Goal: Entertainment & Leisure: Consume media (video, audio)

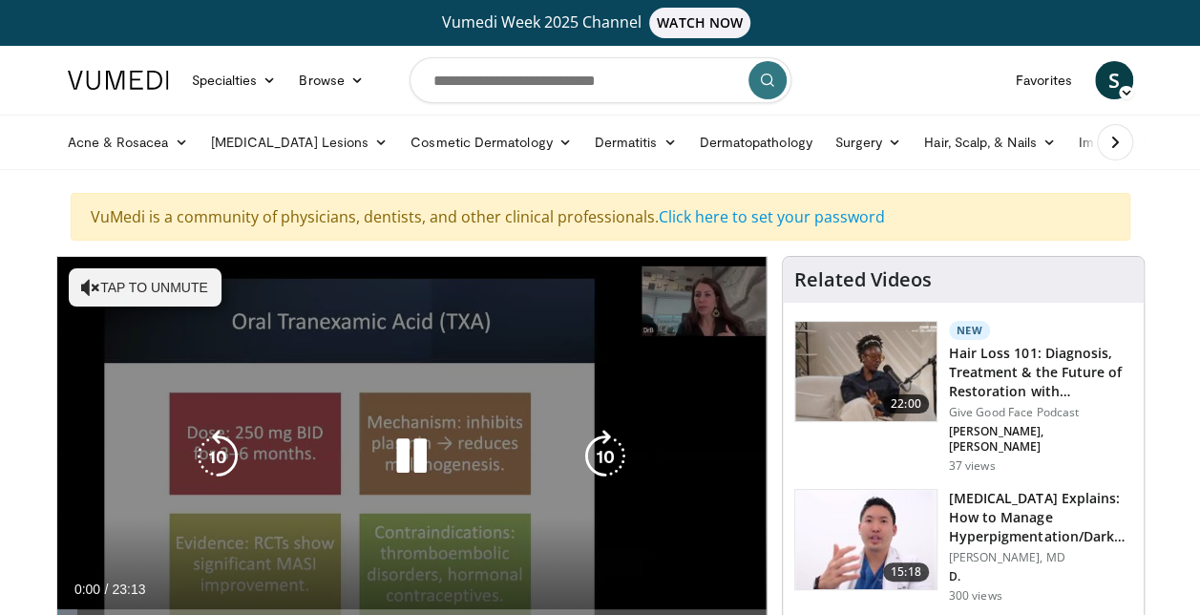
click at [137, 281] on button "Tap to unmute" at bounding box center [145, 287] width 153 height 38
click at [585, 454] on icon "Video Player" at bounding box center [604, 456] width 53 height 53
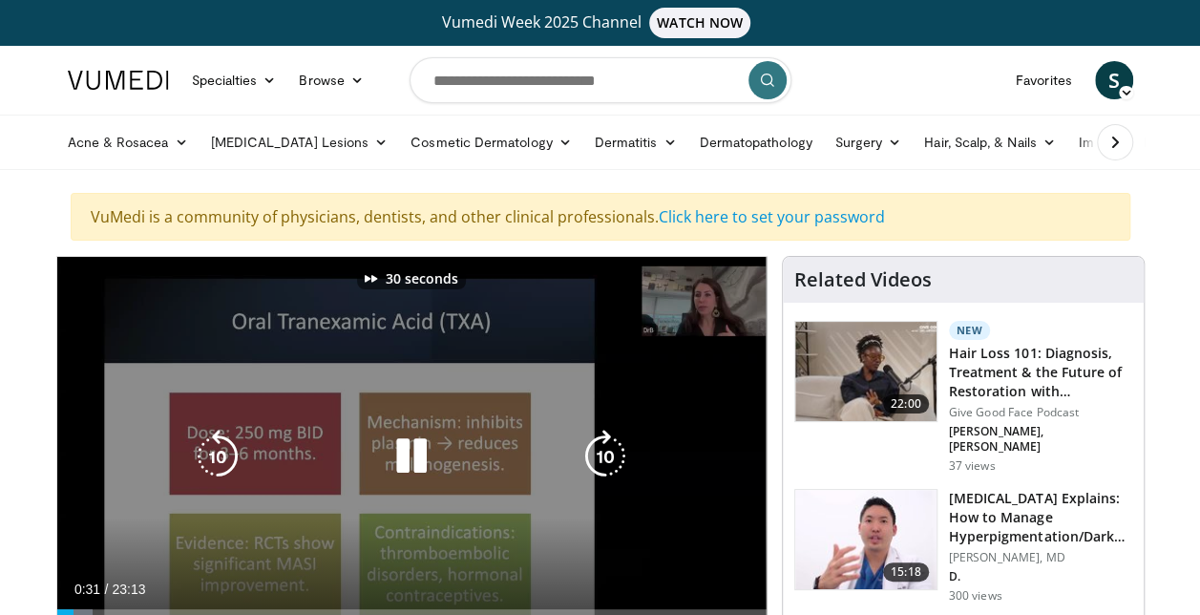
click at [585, 454] on icon "Video Player" at bounding box center [604, 456] width 53 height 53
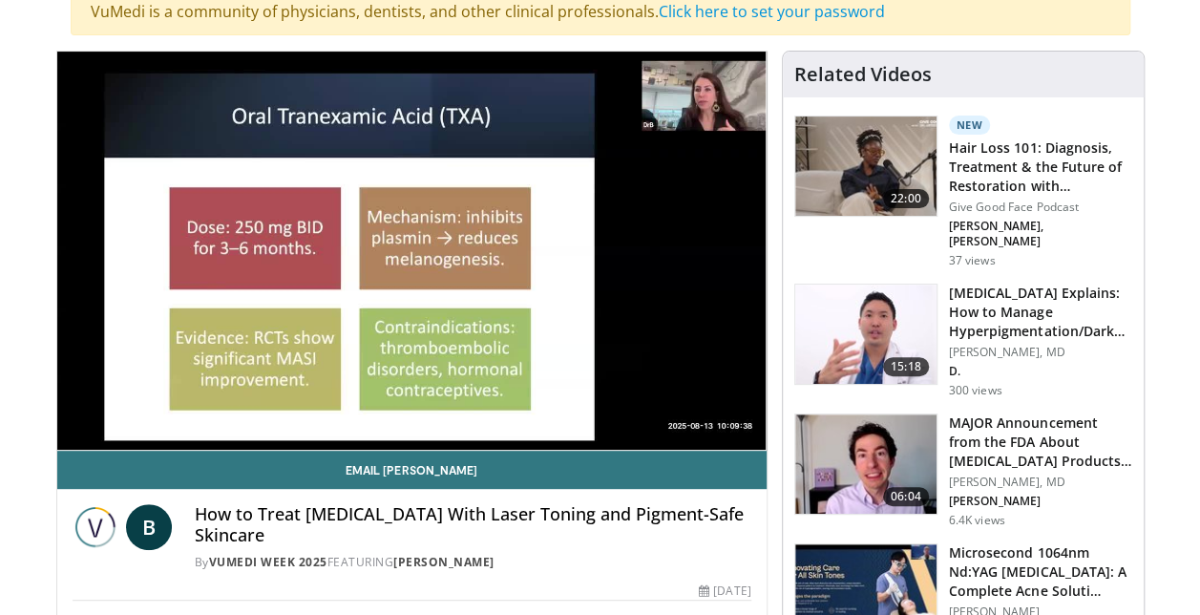
scroll to position [216, 0]
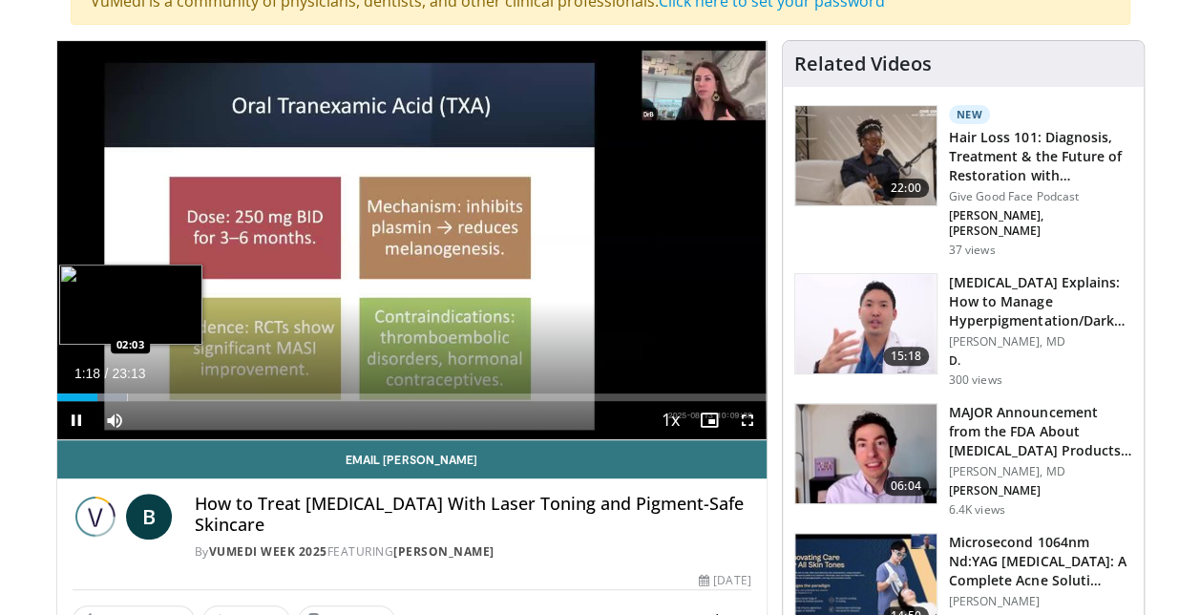
click at [118, 389] on div "Loaded : 9.96% 01:18 02:03" at bounding box center [411, 392] width 709 height 18
click at [149, 386] on div "Loaded : 13.52% 03:01 03:01" at bounding box center [411, 392] width 709 height 18
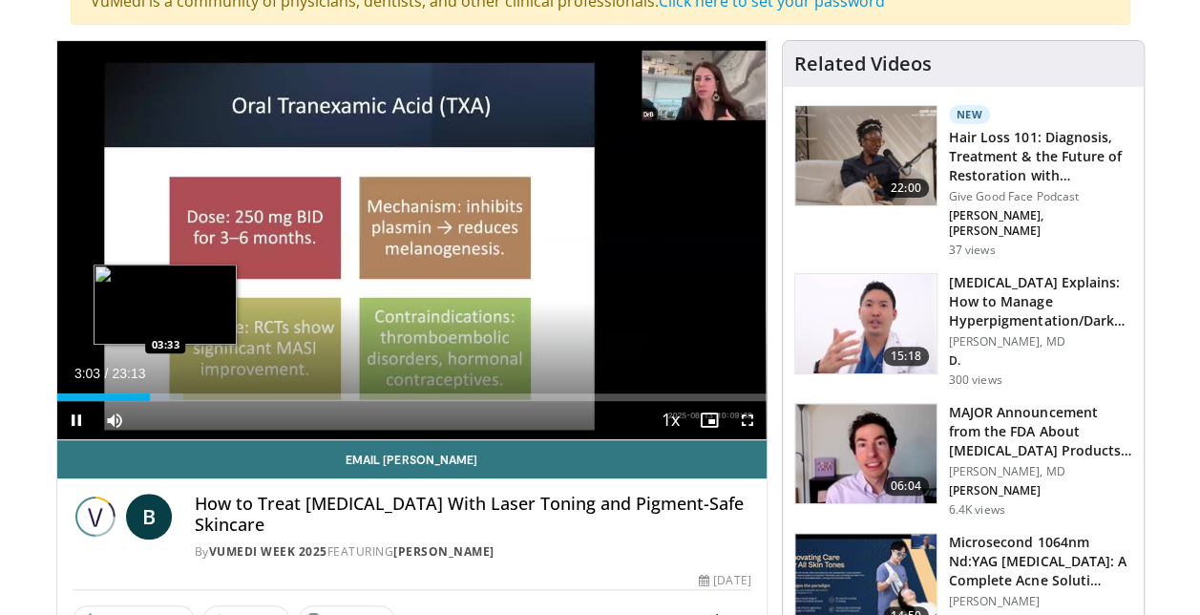
click at [164, 388] on div "Loaded : 17.79% 03:03 03:33" at bounding box center [411, 392] width 709 height 18
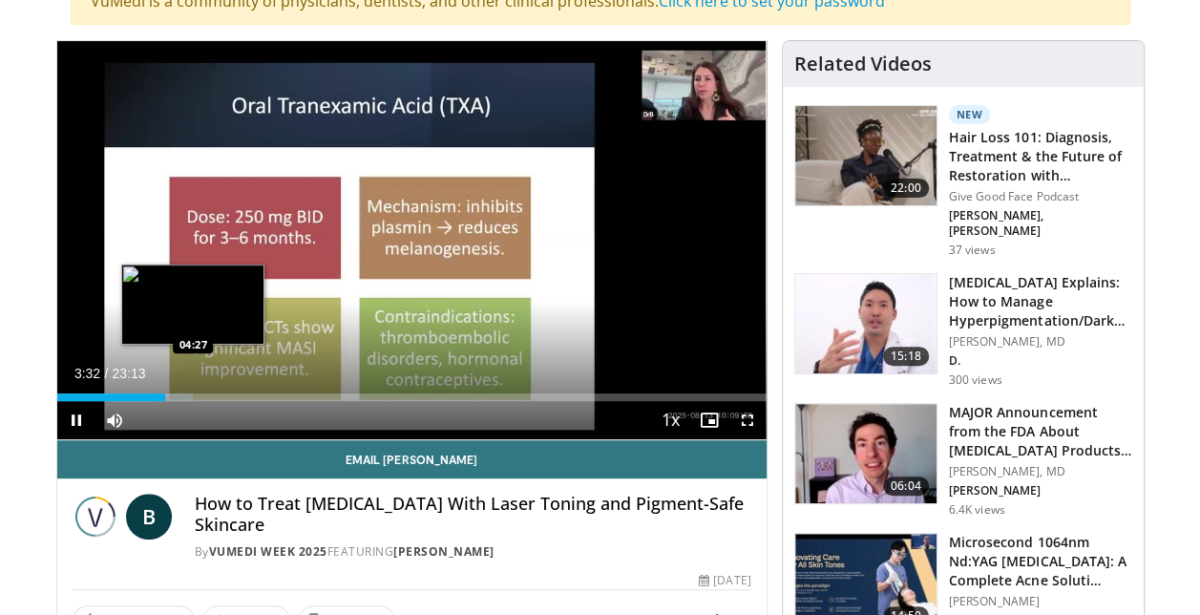
click at [193, 388] on div "Loaded : 19.22% 03:32 04:27" at bounding box center [411, 392] width 709 height 18
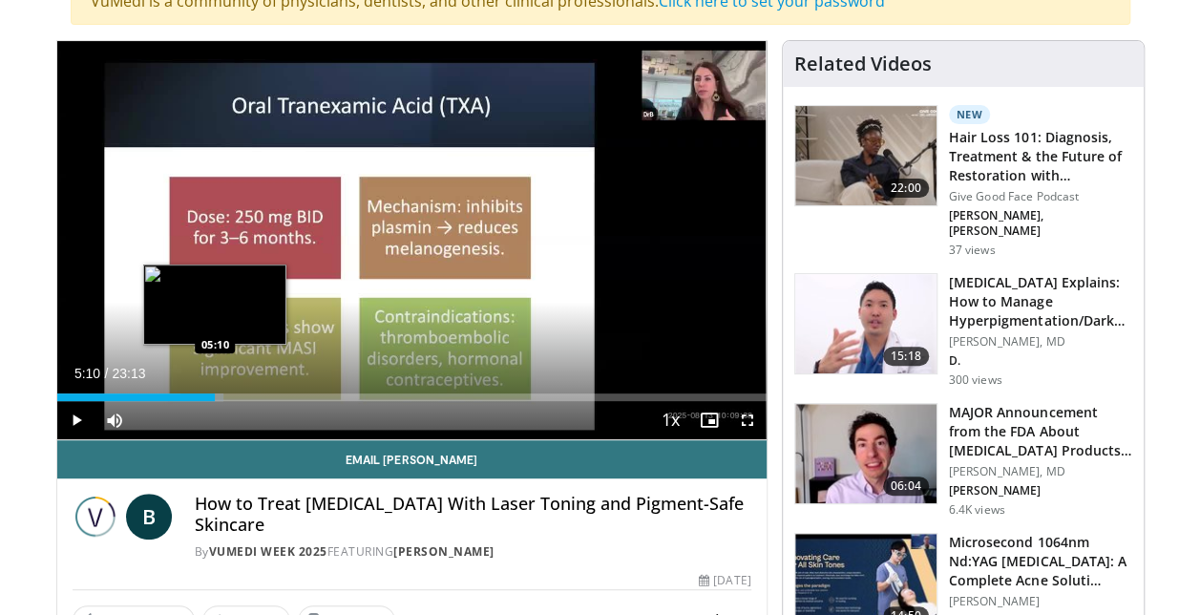
click at [215, 393] on div "Progress Bar" at bounding box center [202, 397] width 44 height 8
click at [241, 393] on div "Progress Bar" at bounding box center [224, 397] width 49 height 8
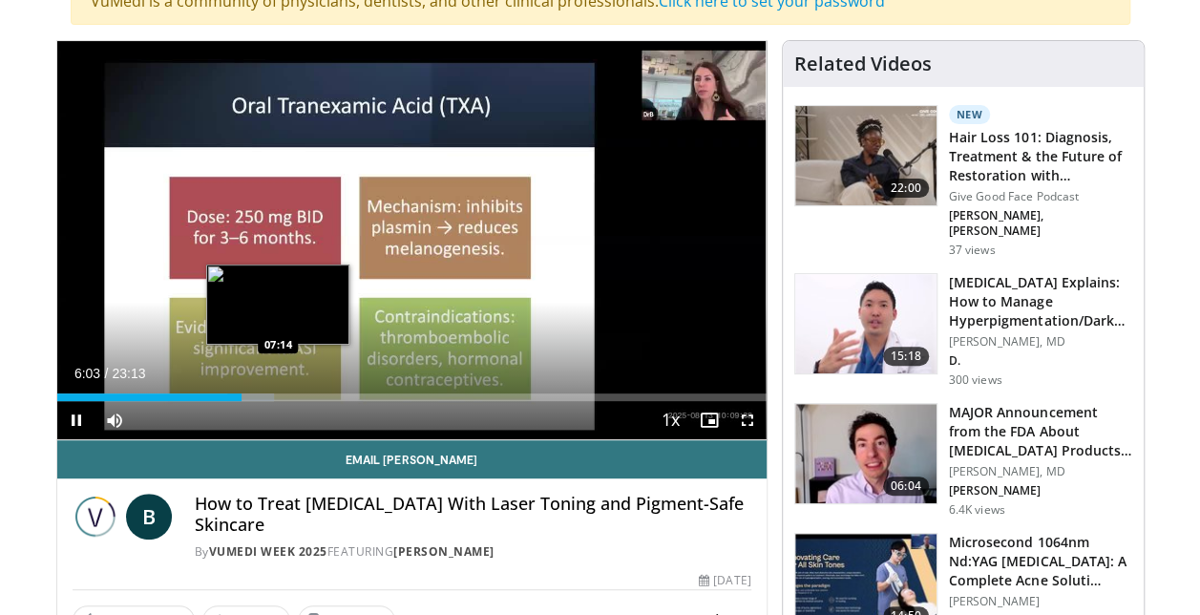
click at [277, 389] on div "Loaded : 30.60% 06:03 07:14" at bounding box center [411, 392] width 709 height 18
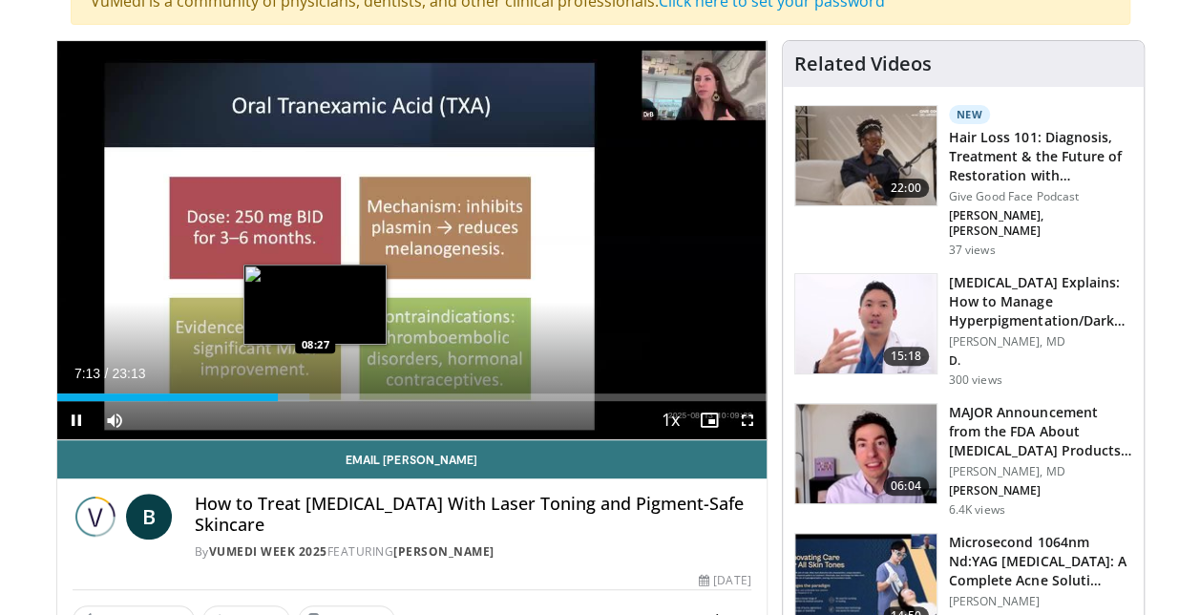
click at [315, 393] on div "Loaded : 35.59% 07:13 08:27" at bounding box center [411, 397] width 709 height 8
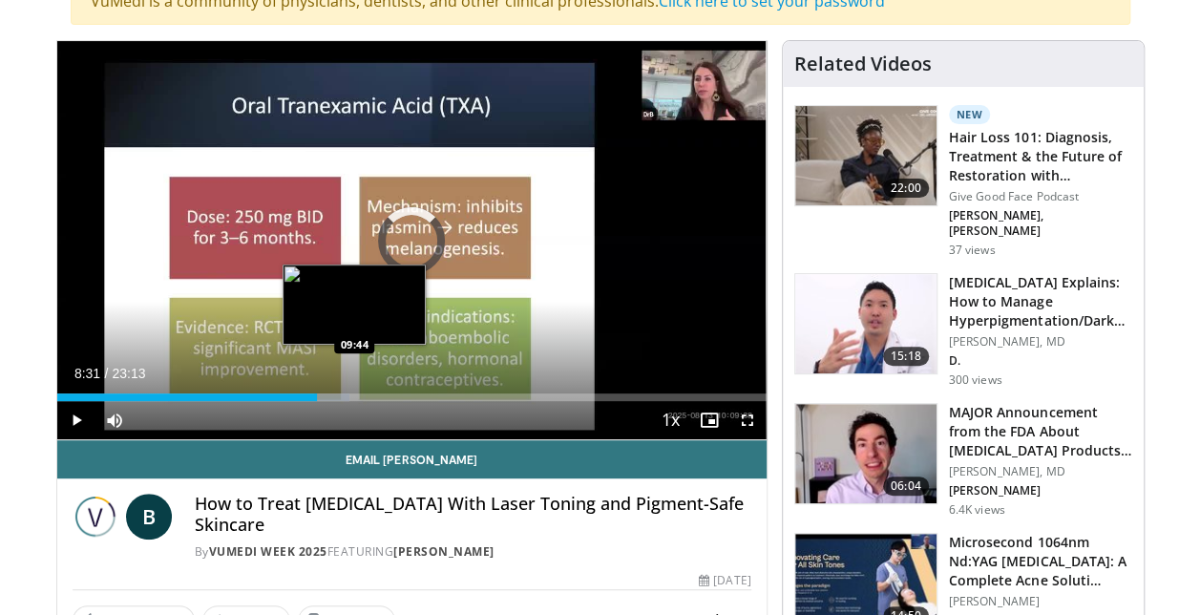
click at [353, 393] on div "Loaded : 41.28% 08:31 09:44" at bounding box center [411, 397] width 709 height 8
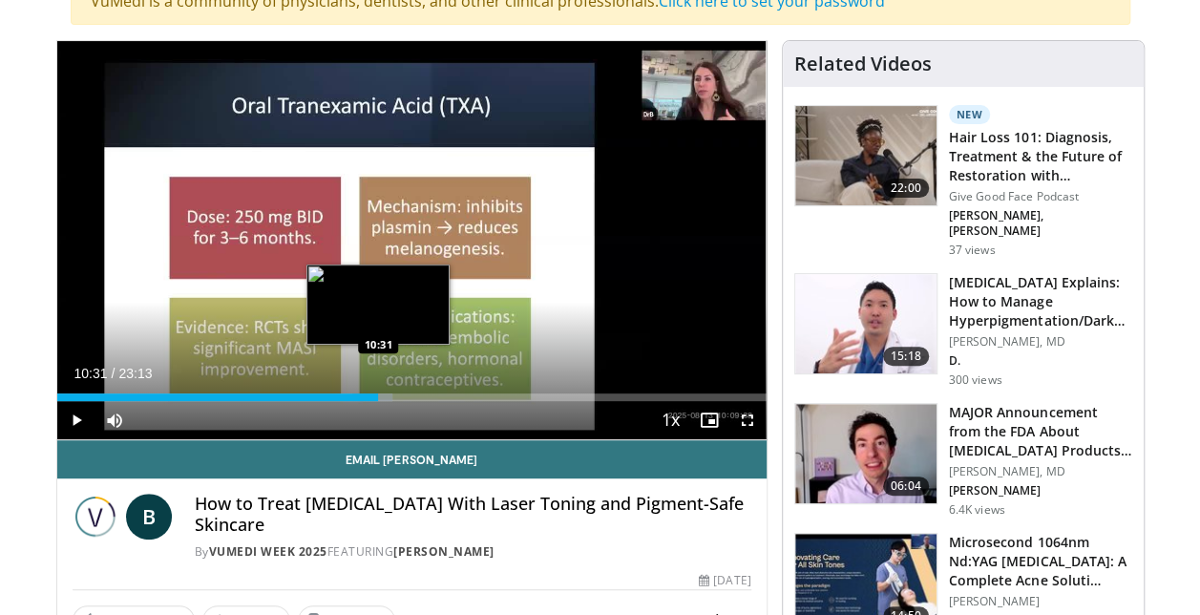
click at [378, 393] on div "Progress Bar" at bounding box center [372, 397] width 41 height 8
click at [395, 395] on div "Loaded : 49.82% 10:34 11:03" at bounding box center [411, 397] width 709 height 8
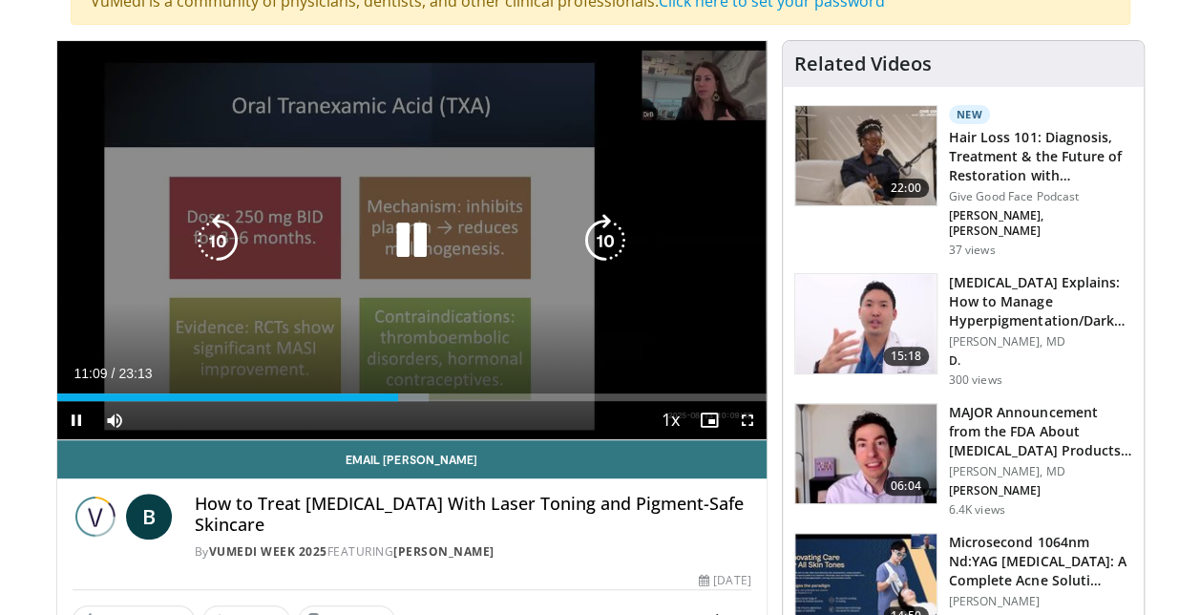
click at [598, 244] on icon "Video Player" at bounding box center [604, 240] width 53 height 53
click at [596, 225] on icon "Video Player" at bounding box center [604, 240] width 53 height 53
click at [597, 227] on icon "Video Player" at bounding box center [604, 240] width 53 height 53
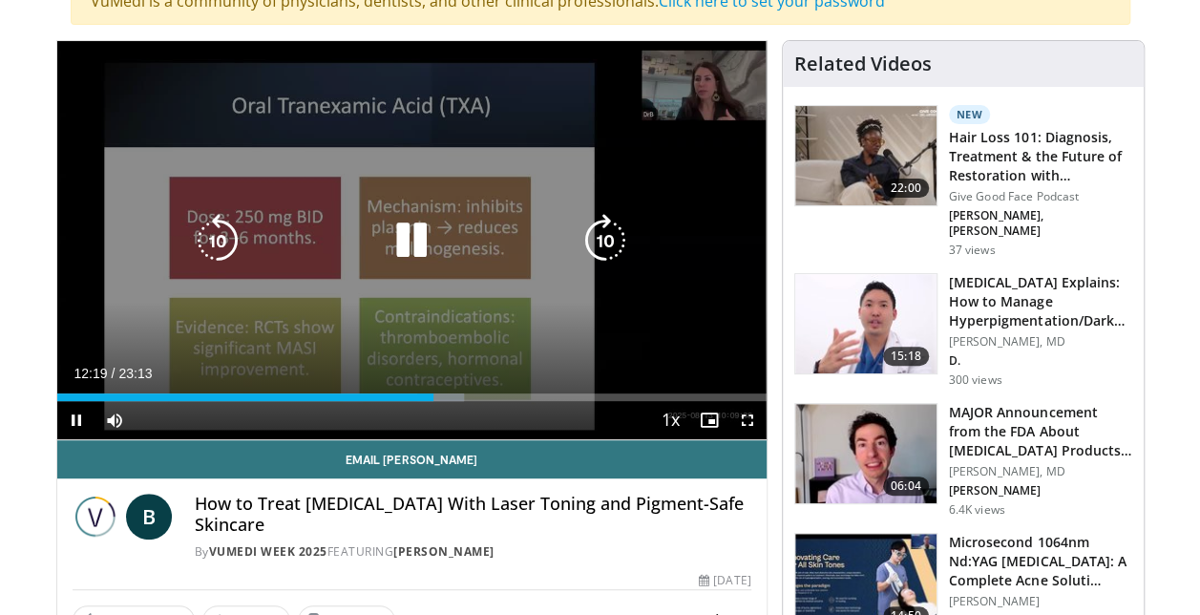
click at [597, 227] on div "10 seconds Tap to unmute" at bounding box center [411, 240] width 709 height 398
click at [620, 238] on icon "Video Player" at bounding box center [604, 240] width 53 height 53
click at [418, 233] on icon "Video Player" at bounding box center [411, 240] width 53 height 53
click at [599, 233] on icon "Video Player" at bounding box center [604, 240] width 53 height 53
click at [607, 239] on icon "Video Player" at bounding box center [604, 240] width 53 height 53
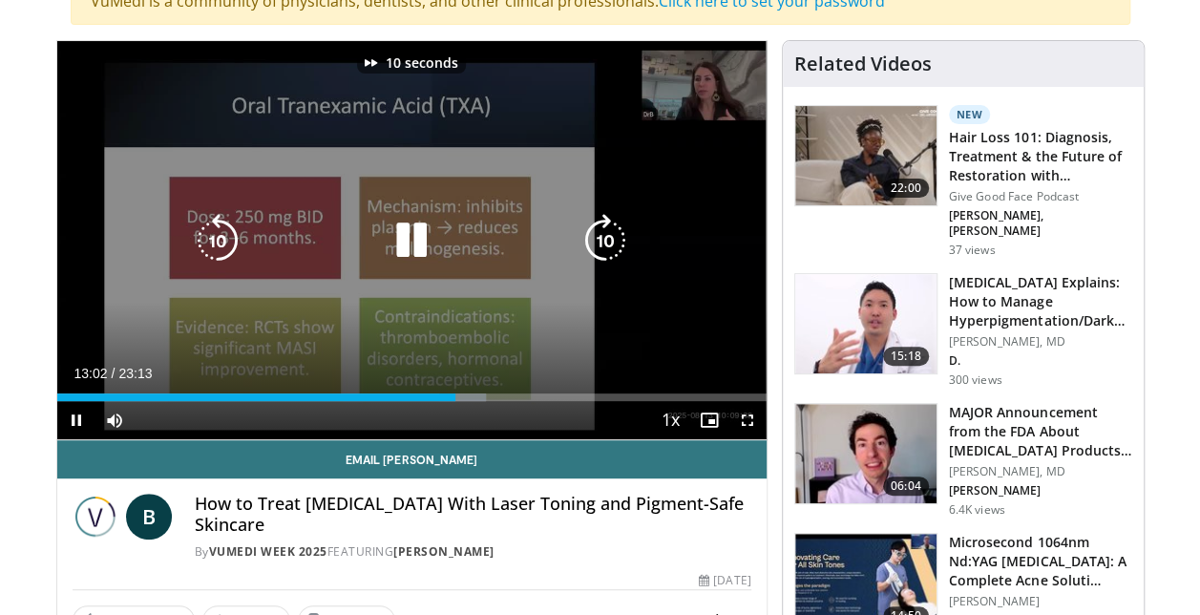
click at [607, 239] on icon "Video Player" at bounding box center [604, 240] width 53 height 53
click at [603, 238] on icon "Video Player" at bounding box center [604, 240] width 53 height 53
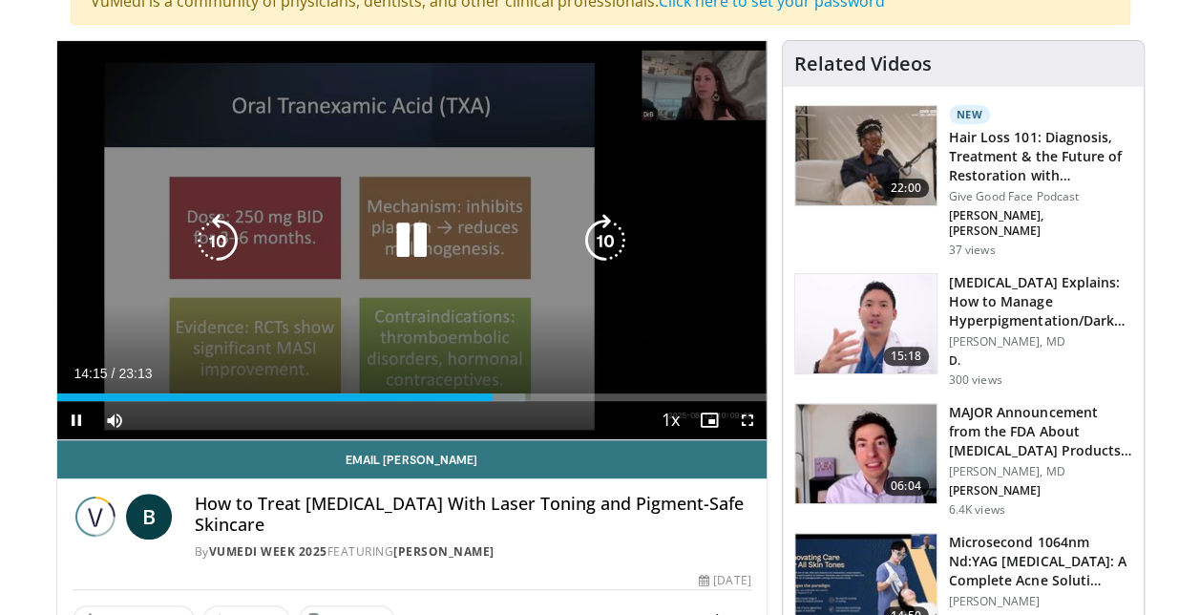
click at [611, 225] on icon "Video Player" at bounding box center [604, 240] width 53 height 53
click at [199, 231] on icon "Video Player" at bounding box center [217, 240] width 53 height 53
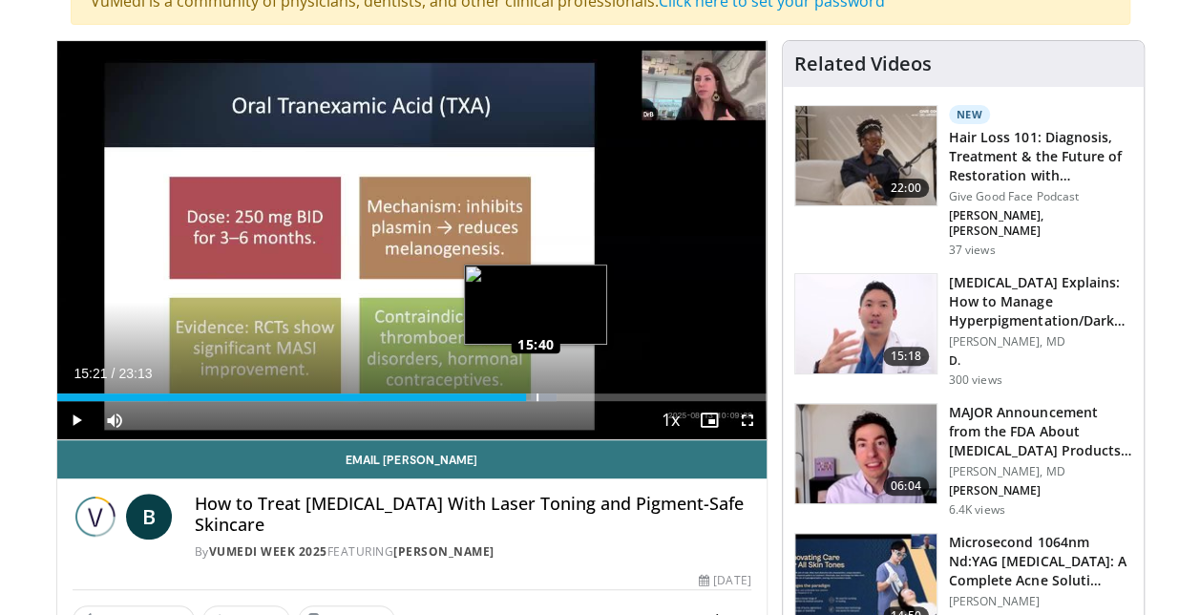
click at [535, 390] on div "Loaded : 70.46% 15:40 15:40" at bounding box center [411, 392] width 709 height 18
click at [557, 393] on div "Progress Bar" at bounding box center [546, 397] width 50 height 8
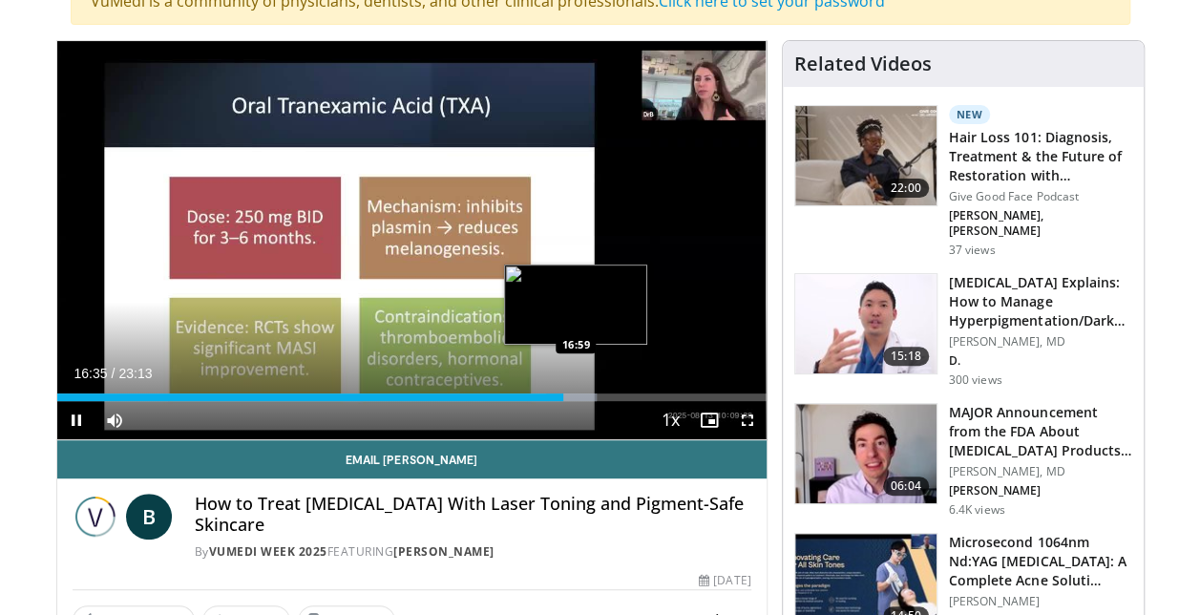
click at [576, 389] on div "Loaded : 76.05% 16:35 16:59" at bounding box center [411, 392] width 709 height 18
click at [595, 389] on div "Loaded : 78.20% 17:03 17:36" at bounding box center [411, 392] width 709 height 18
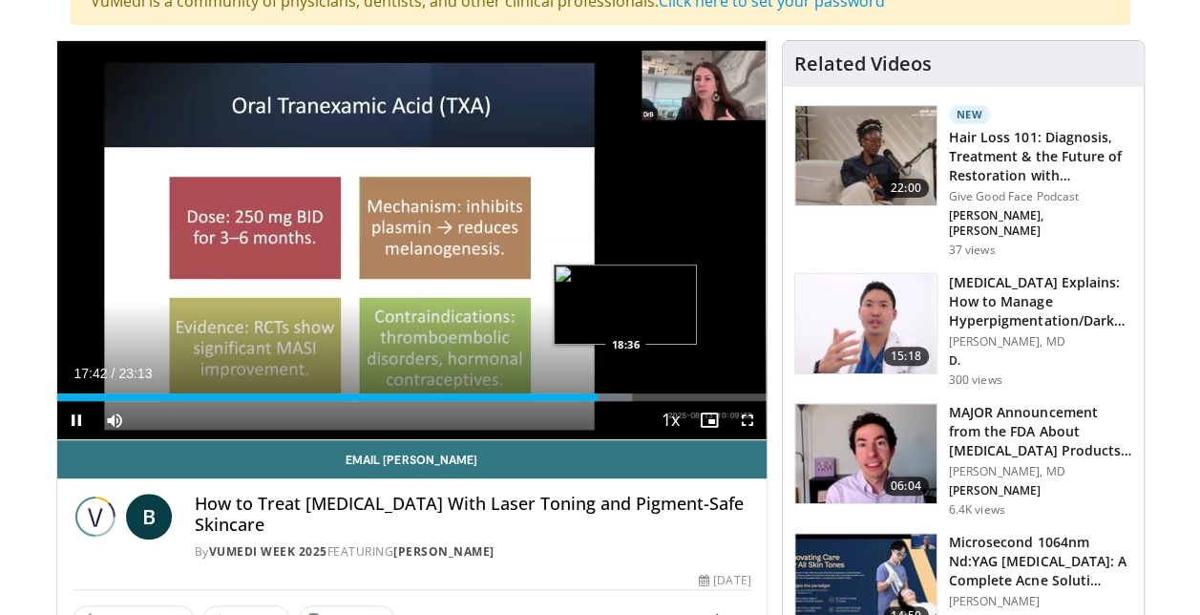
click at [624, 393] on div "Loaded : 81.07% 17:42 18:36" at bounding box center [411, 397] width 709 height 8
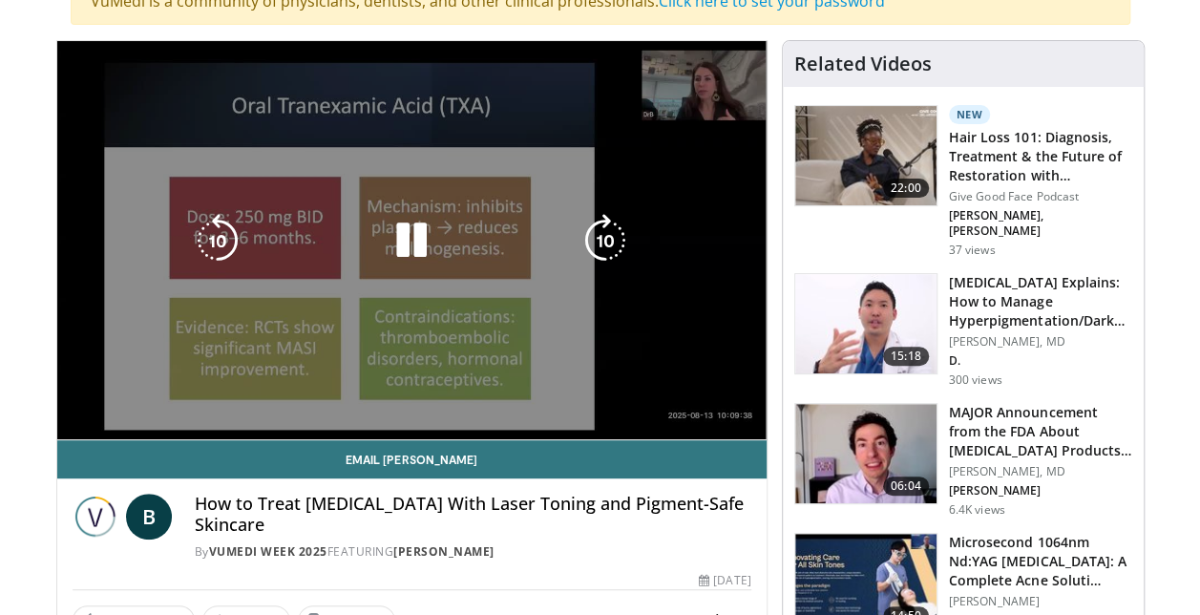
click at [634, 391] on video-js "**********" at bounding box center [411, 240] width 709 height 399
